Goal: Use online tool/utility: Utilize a website feature to perform a specific function

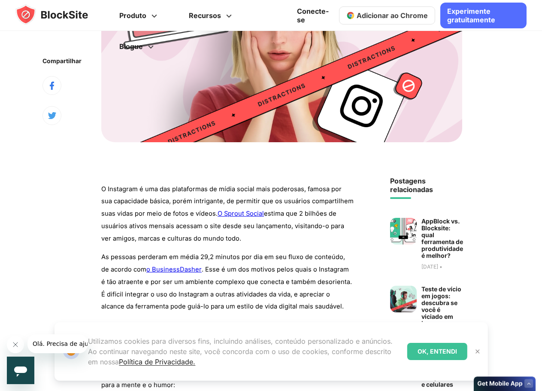
scroll to position [258, 0]
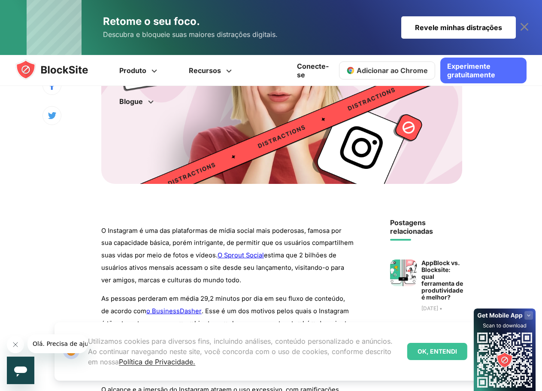
click at [412, 70] on font "Adicionar ao Chrome" at bounding box center [392, 70] width 71 height 9
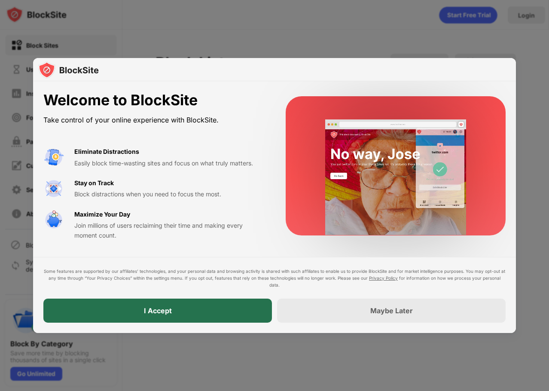
click at [172, 303] on div "I Accept" at bounding box center [157, 310] width 228 height 24
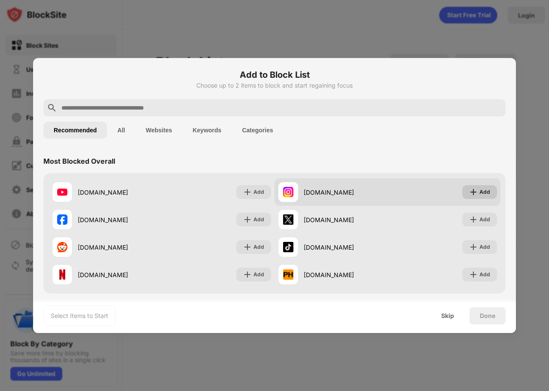
click at [479, 186] on div "Add" at bounding box center [479, 192] width 35 height 14
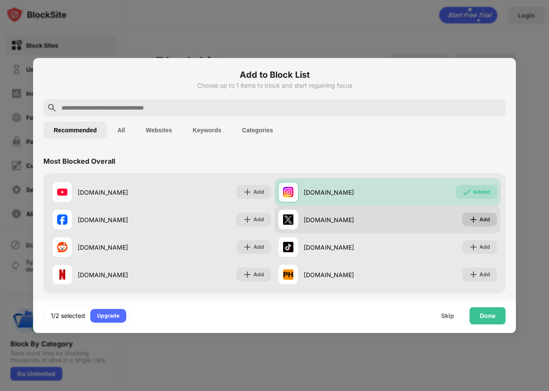
click at [469, 218] on img at bounding box center [473, 219] width 9 height 9
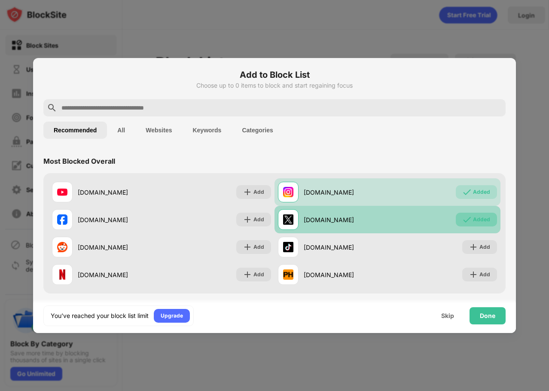
click at [473, 219] on div "Added" at bounding box center [481, 219] width 17 height 9
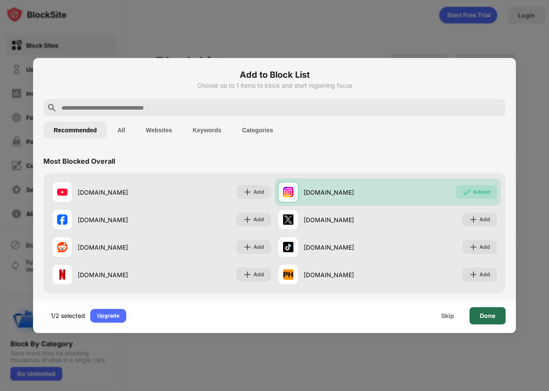
click at [493, 317] on div "Done" at bounding box center [487, 315] width 15 height 7
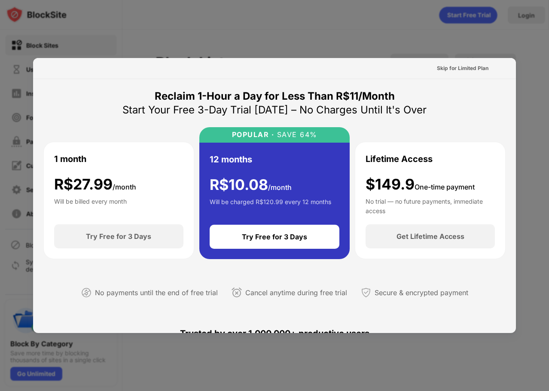
drag, startPoint x: 259, startPoint y: 172, endPoint x: 252, endPoint y: 177, distance: 8.6
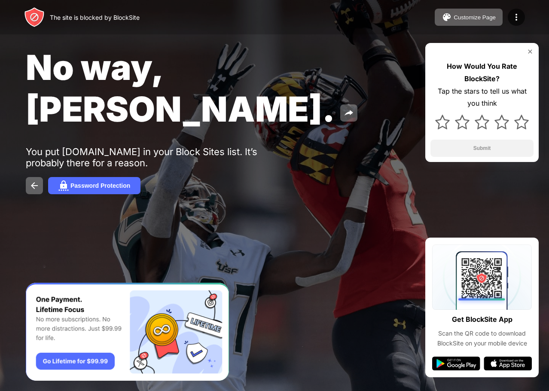
click at [530, 52] on img at bounding box center [530, 51] width 7 height 7
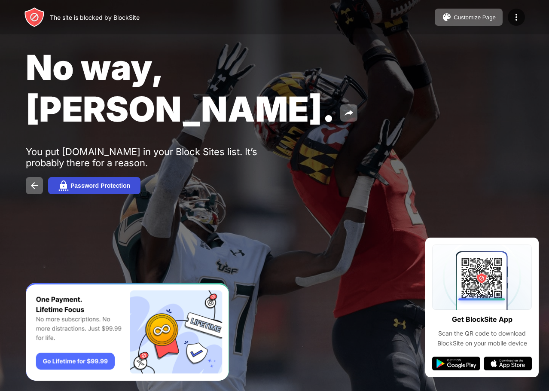
click at [95, 177] on button "Password Protection" at bounding box center [94, 185] width 92 height 17
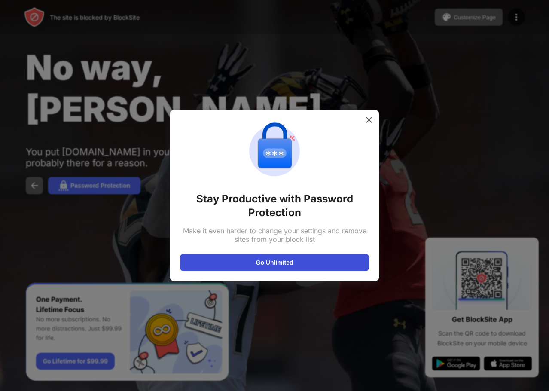
click at [296, 257] on button "Go Unlimited" at bounding box center [274, 262] width 189 height 17
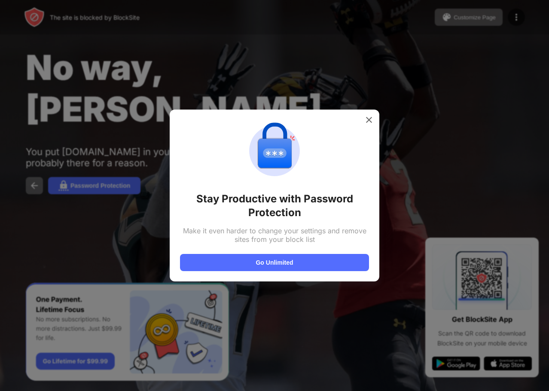
drag, startPoint x: 286, startPoint y: 90, endPoint x: 280, endPoint y: 87, distance: 6.5
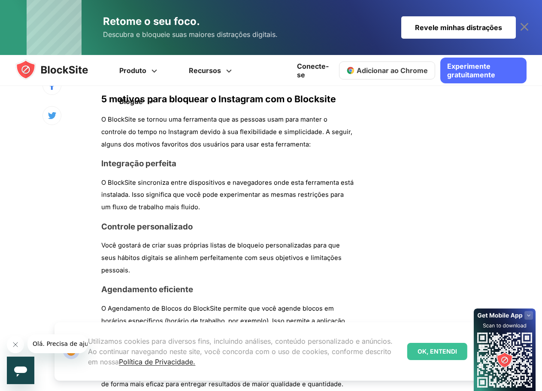
scroll to position [3049, 0]
